Goal: Information Seeking & Learning: Learn about a topic

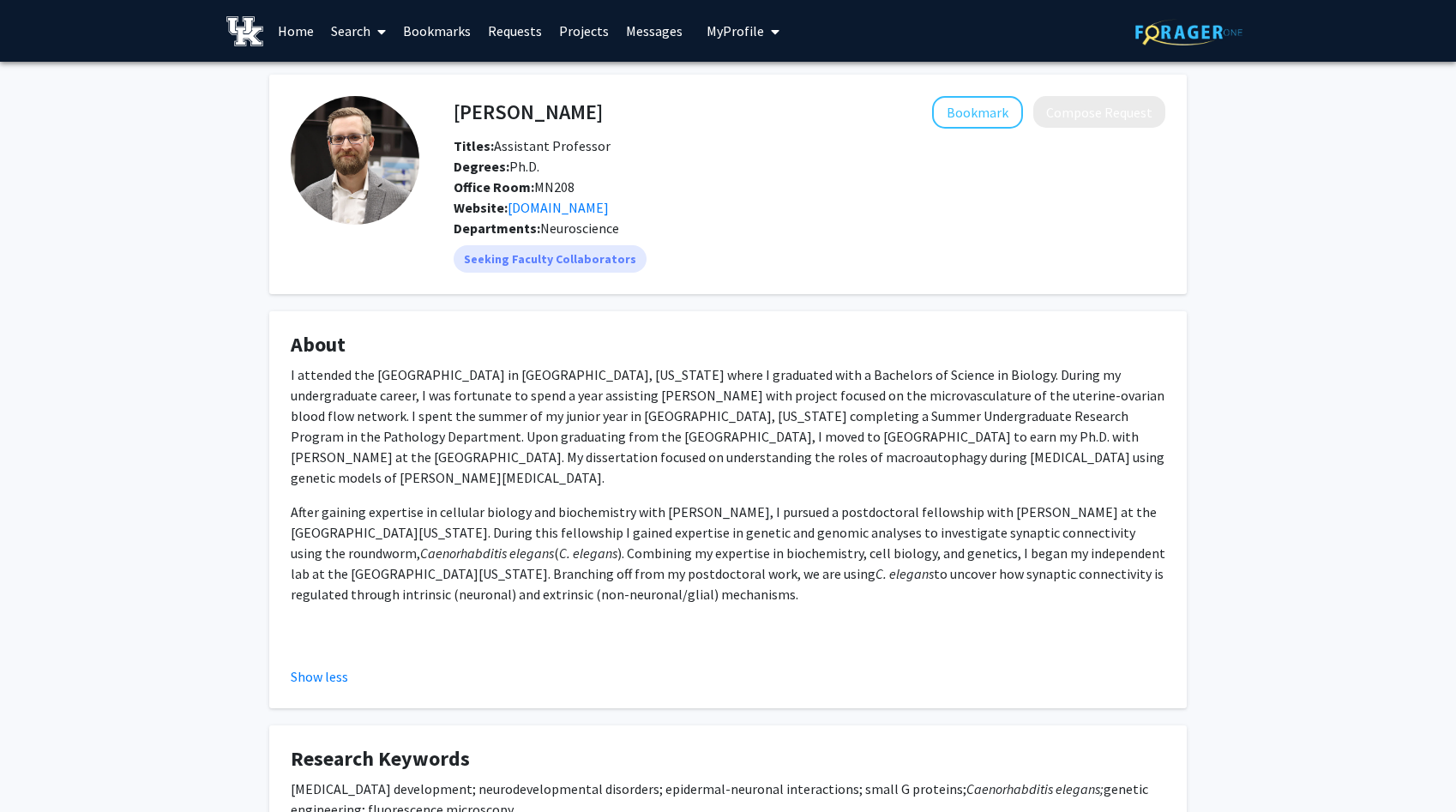
click at [413, 138] on img at bounding box center [354, 160] width 129 height 129
click at [398, 143] on img at bounding box center [354, 160] width 129 height 129
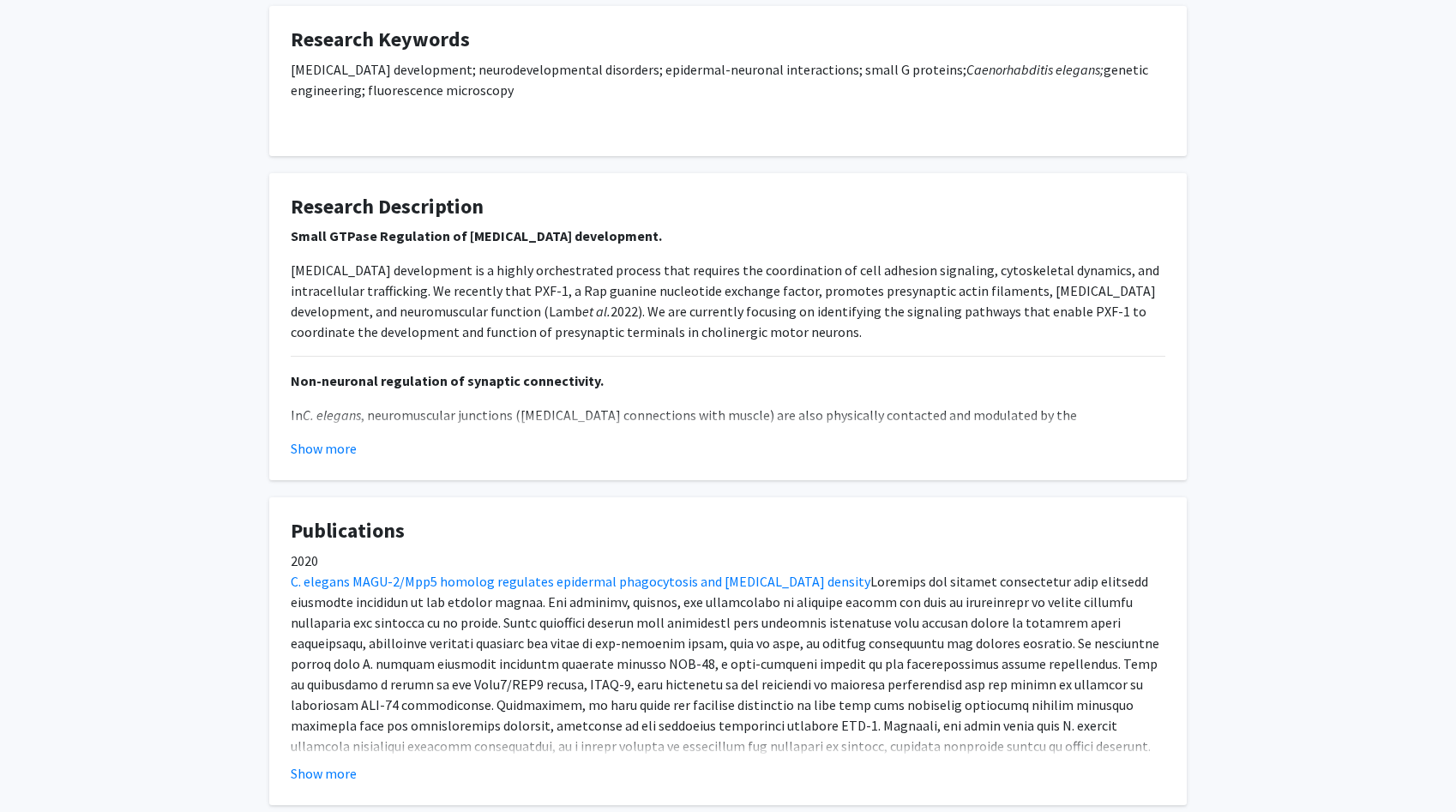
scroll to position [1043, 0]
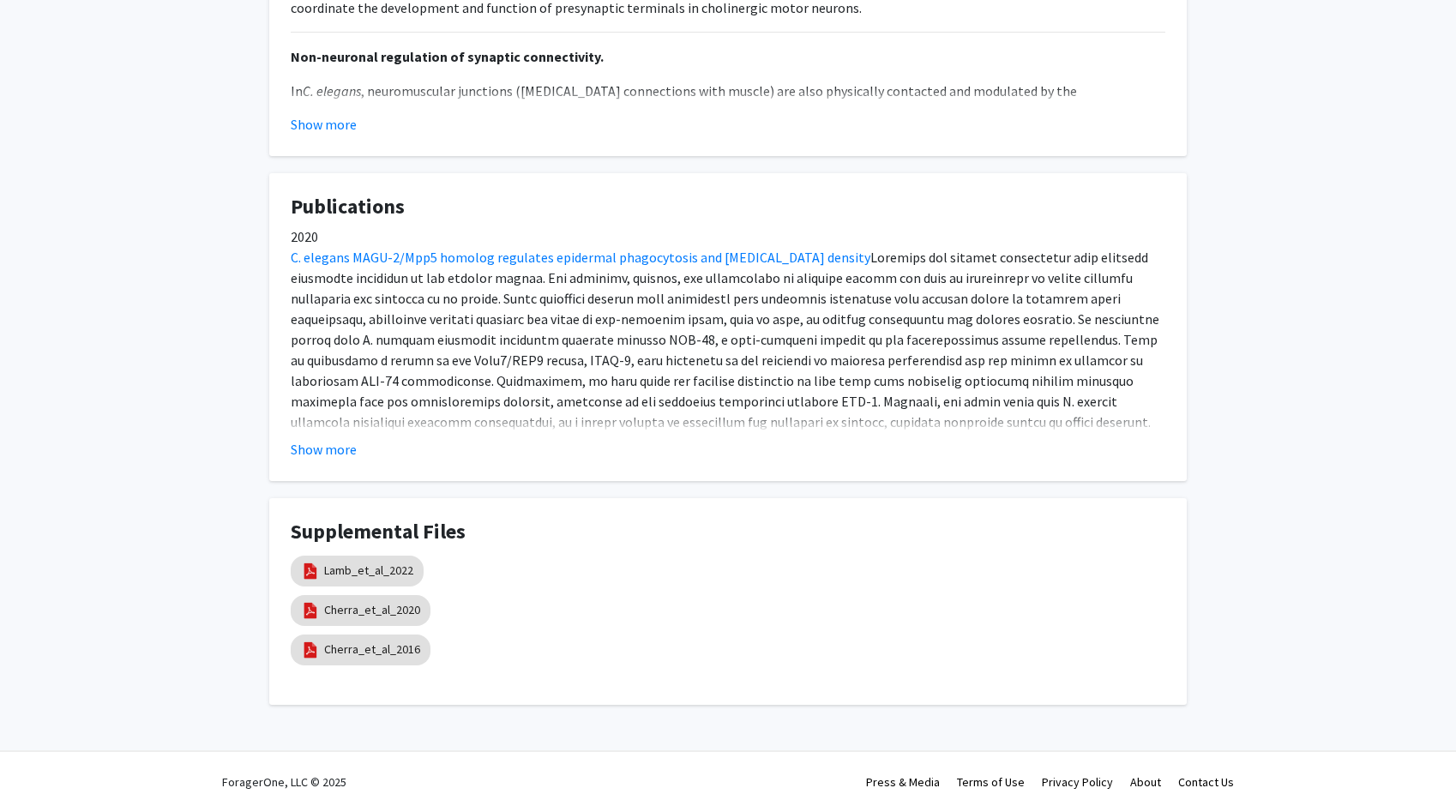
click at [357, 443] on div "Show more" at bounding box center [727, 449] width 875 height 20
click at [338, 450] on button "Show more" at bounding box center [323, 449] width 66 height 20
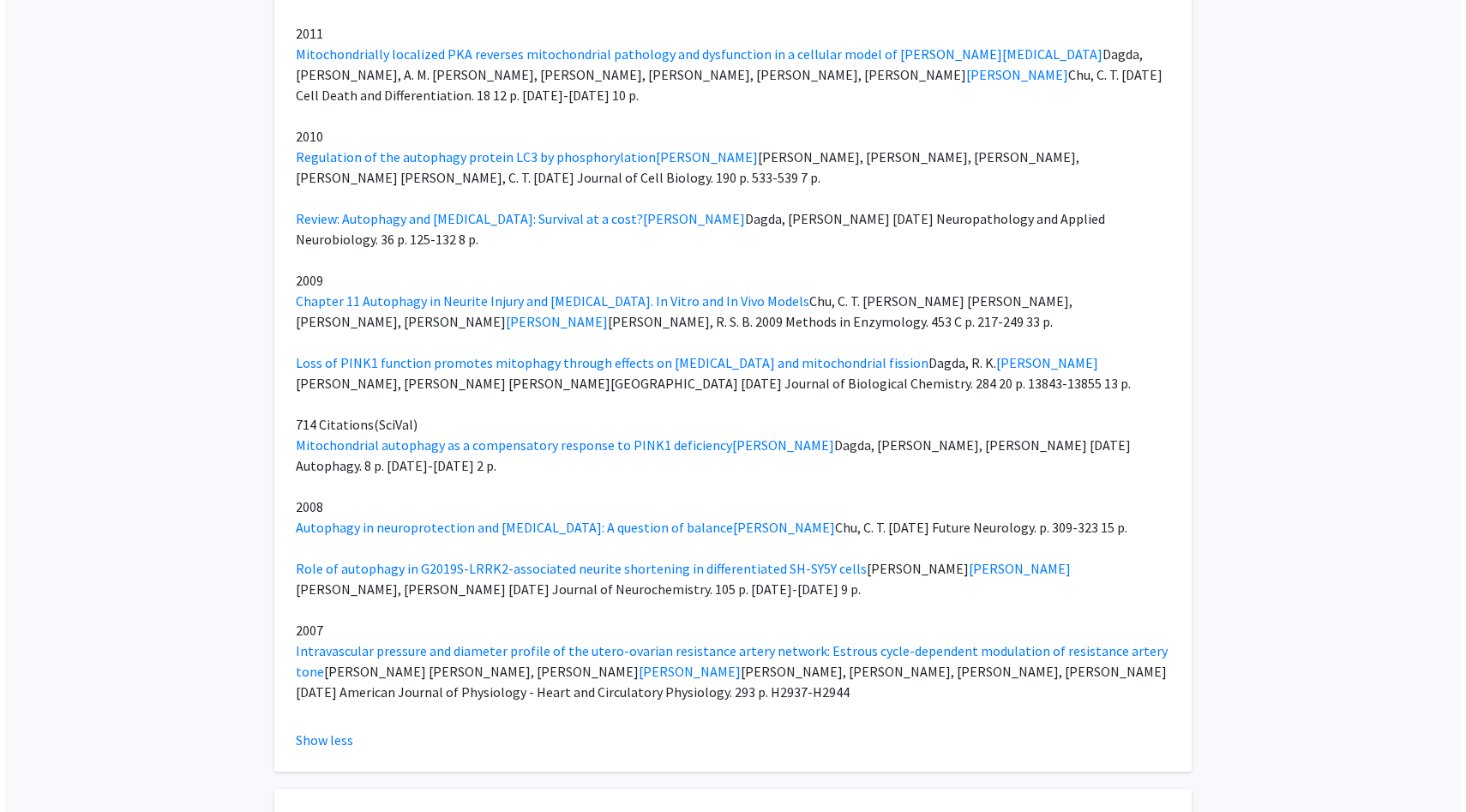
scroll to position [3210, 0]
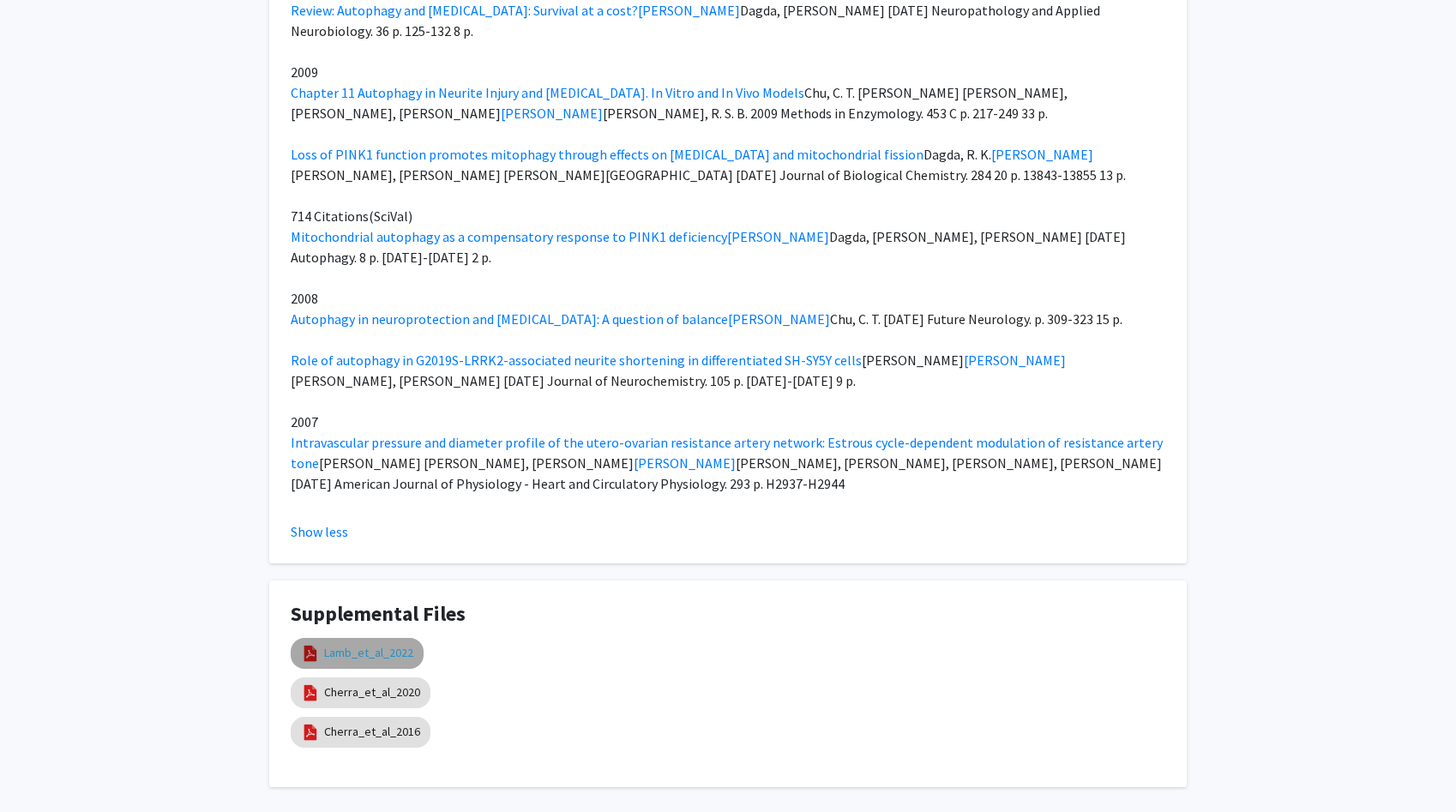
click at [399, 643] on link "Lamb_et_al_2022" at bounding box center [369, 652] width 89 height 18
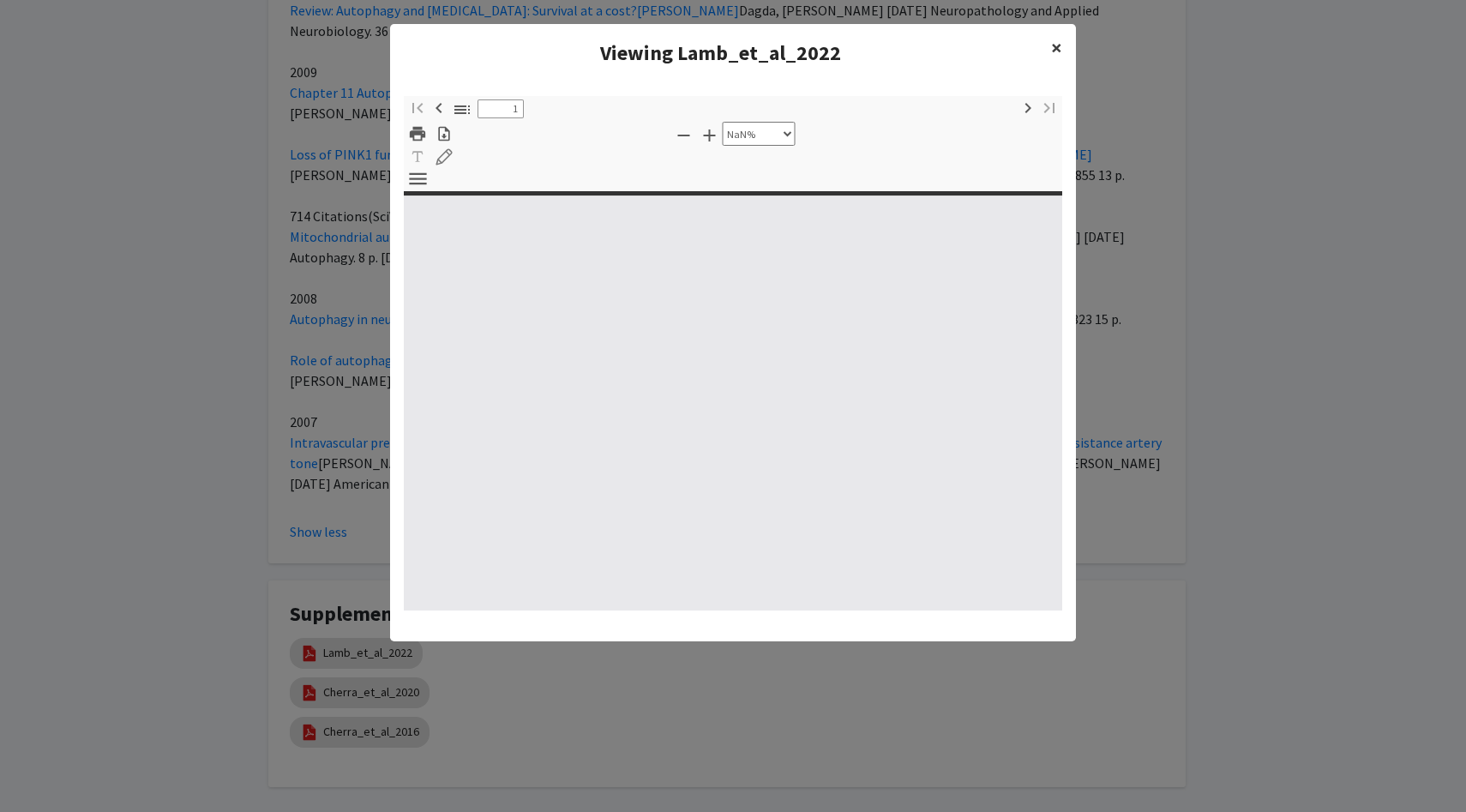
click at [1060, 49] on span "×" at bounding box center [1057, 47] width 11 height 27
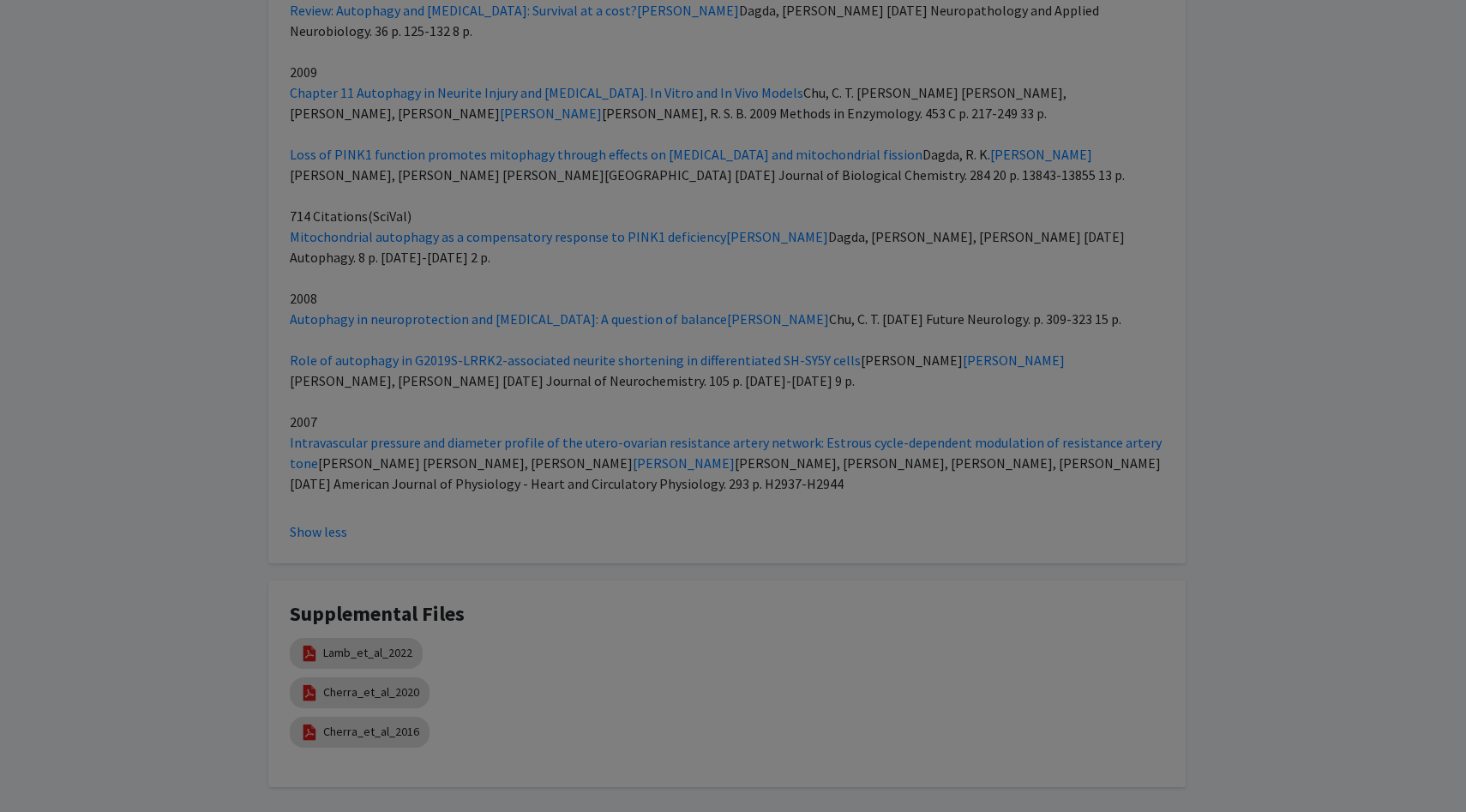
type input "0"
select select "custom"
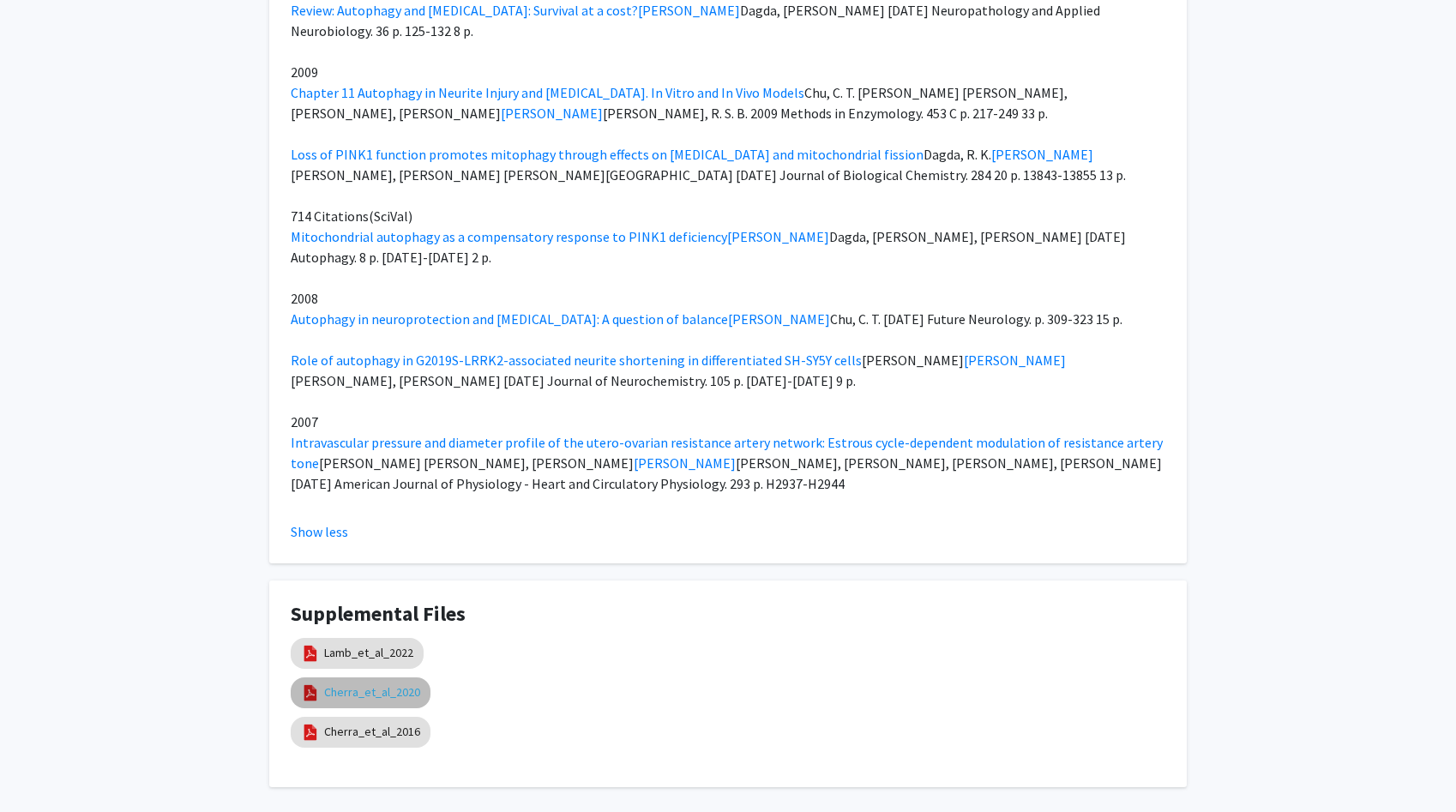
click at [366, 683] on link "Cherra_et_al_2020" at bounding box center [373, 691] width 96 height 18
select select "custom"
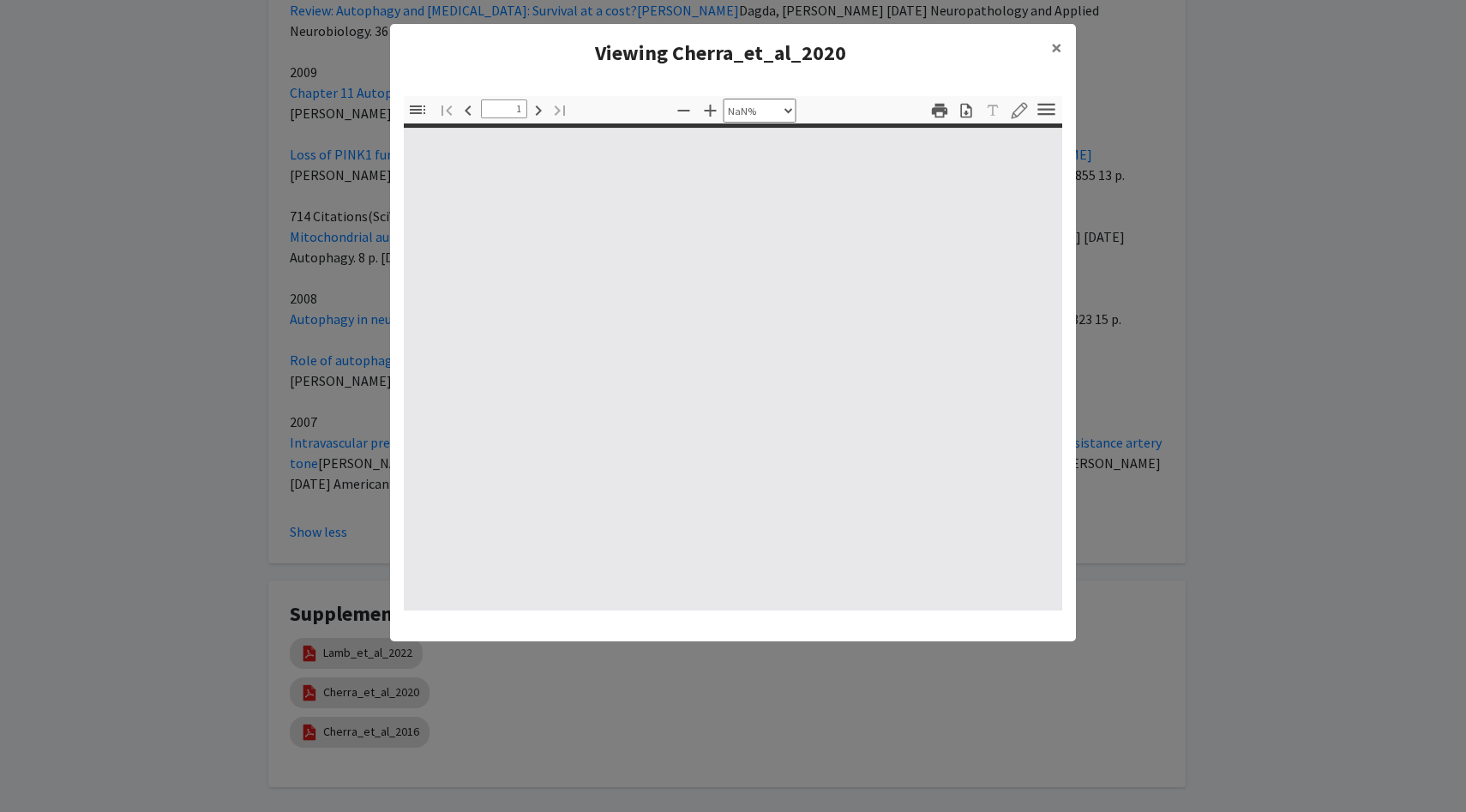
type input "0"
select select "custom"
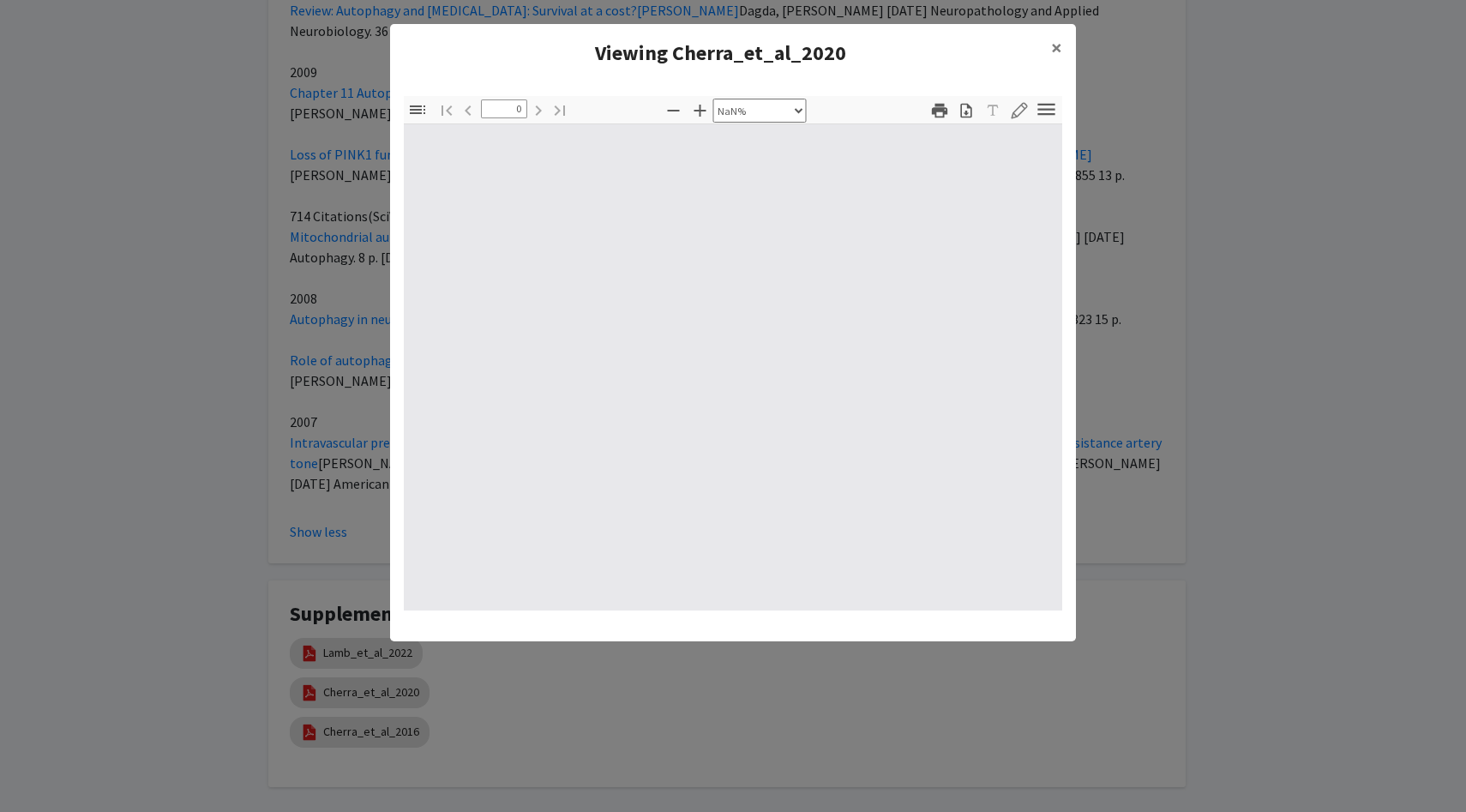
type input "1"
select select "auto"
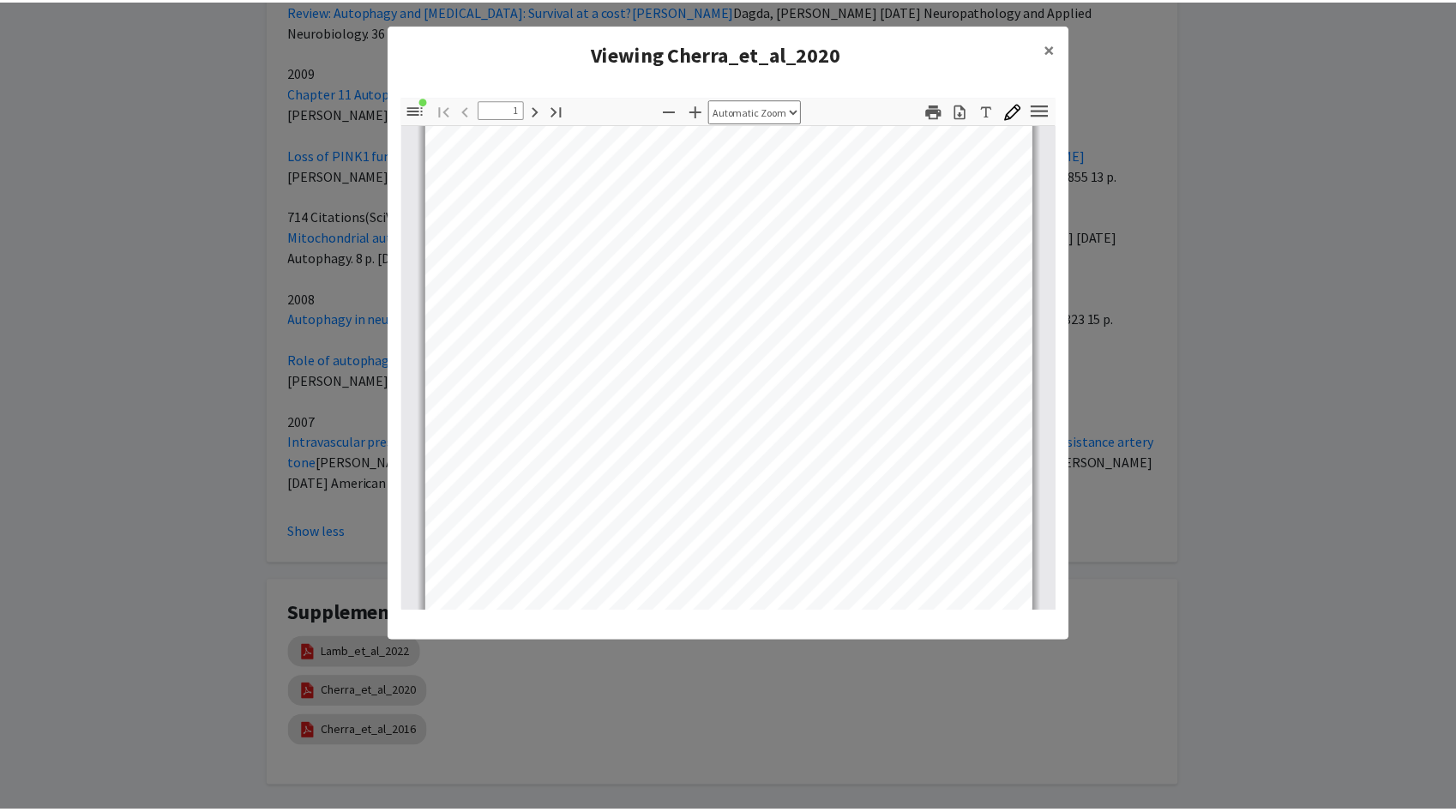
scroll to position [0, 0]
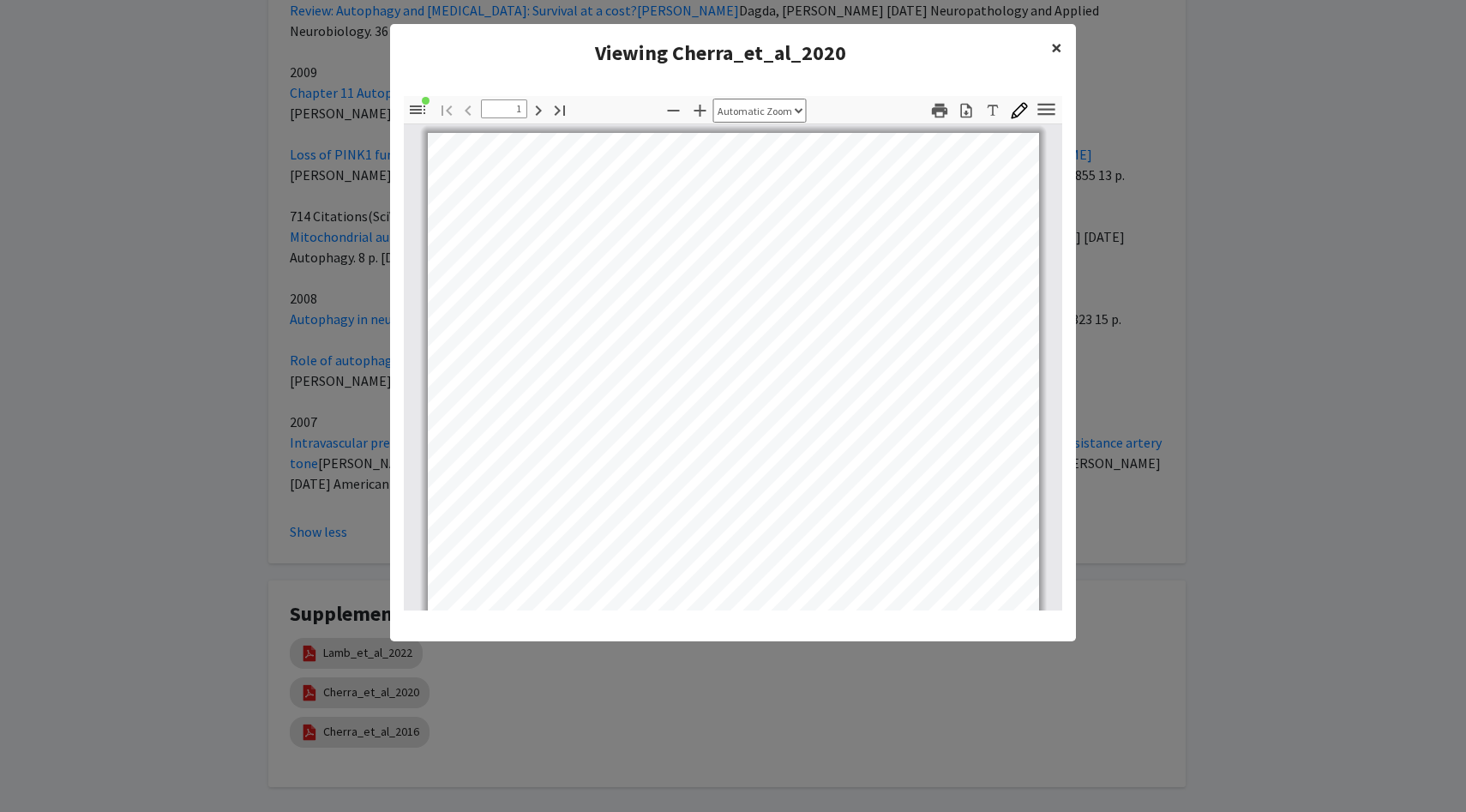
click at [1056, 56] on span "×" at bounding box center [1057, 47] width 11 height 27
